Goal: Task Accomplishment & Management: Use online tool/utility

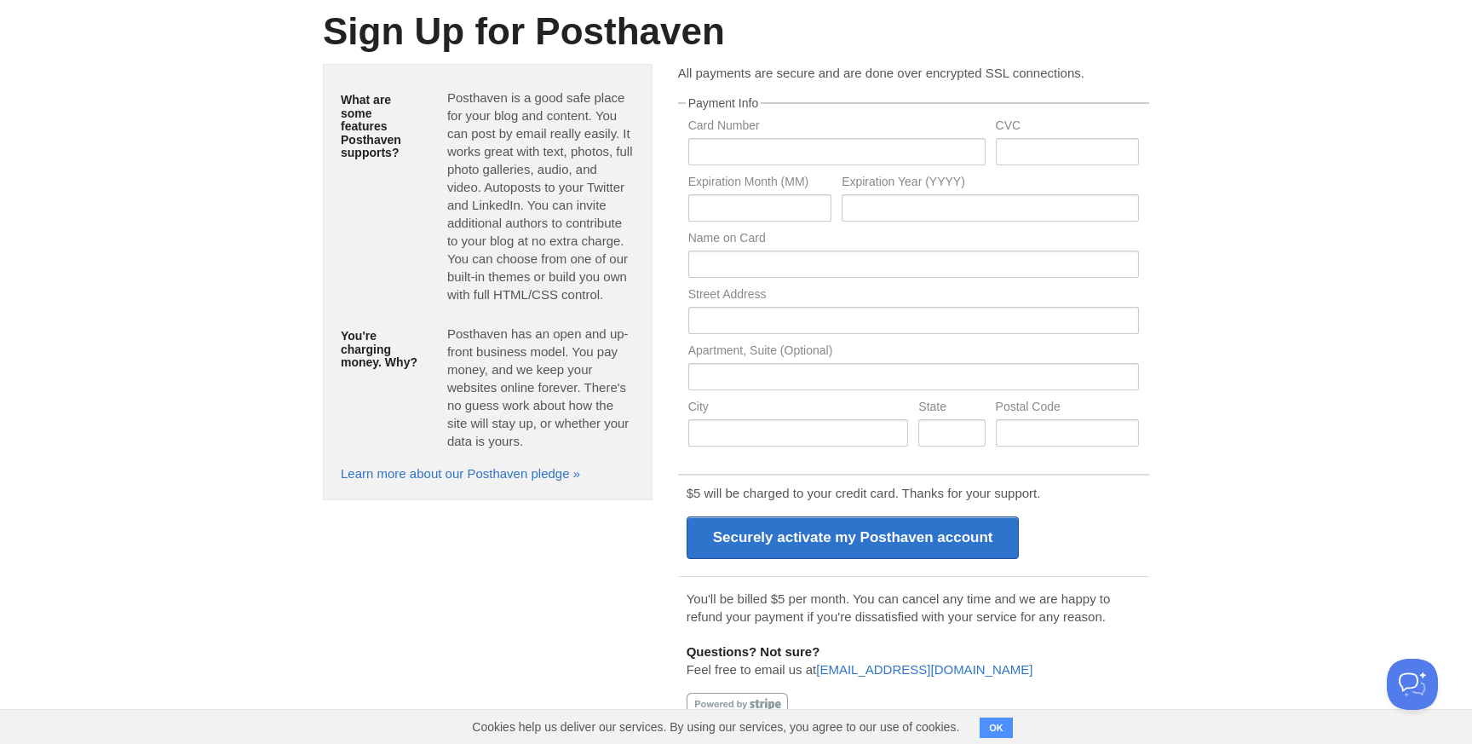
scroll to position [101, 0]
click at [624, 44] on h1 "Sign Up for Posthaven" at bounding box center [736, 30] width 826 height 41
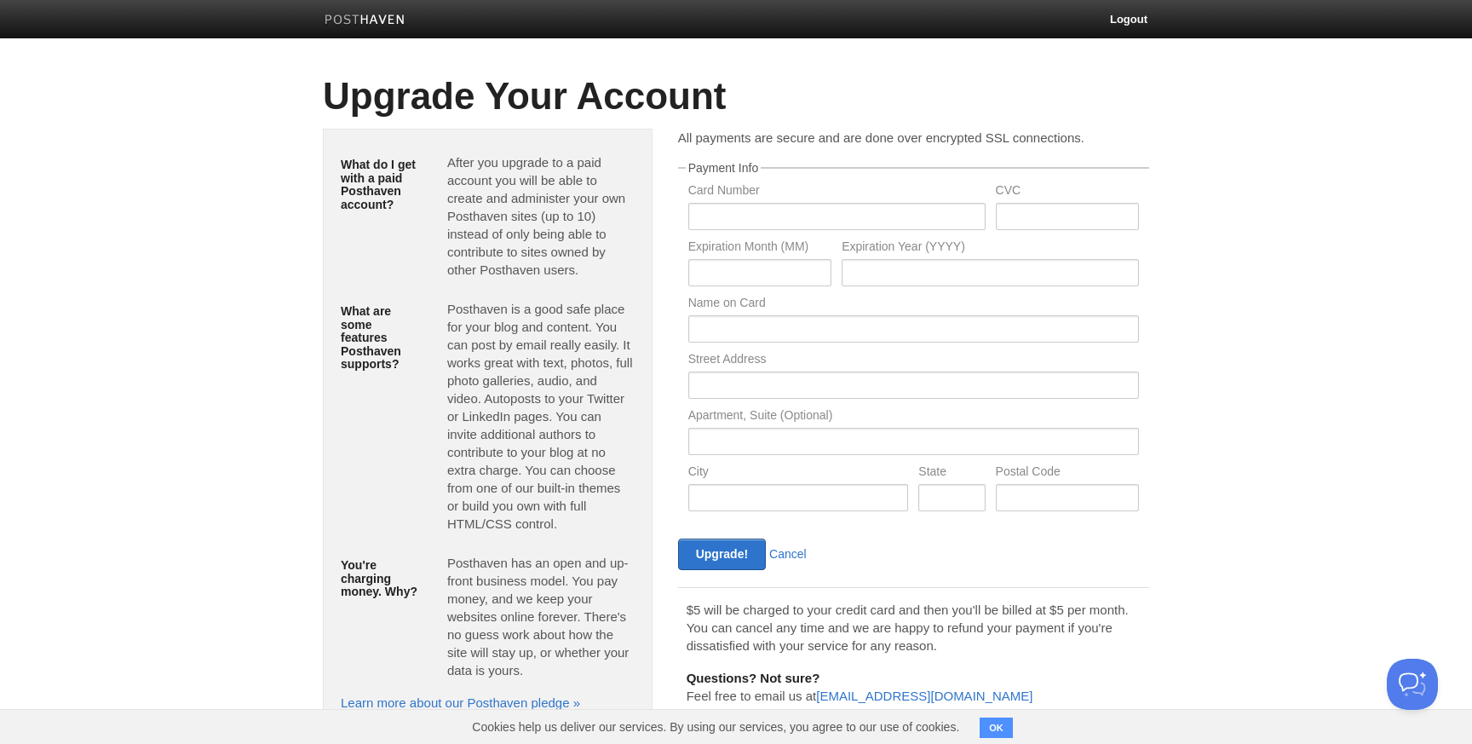
scroll to position [44, 0]
